Goal: Use online tool/utility: Use online tool/utility

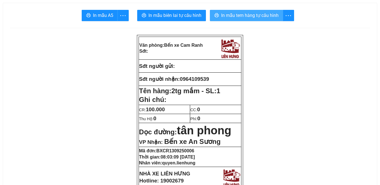
click at [256, 17] on span "In mẫu tem hàng tự cấu hình" at bounding box center [249, 15] width 57 height 7
click at [252, 19] on button "In mẫu tem hàng tự cấu hình" at bounding box center [246, 15] width 73 height 11
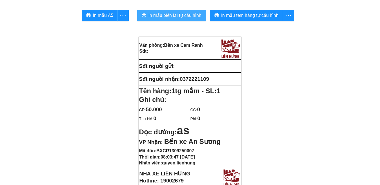
click at [178, 18] on span "In mẫu biên lai tự cấu hình" at bounding box center [174, 15] width 53 height 7
